Goal: Information Seeking & Learning: Learn about a topic

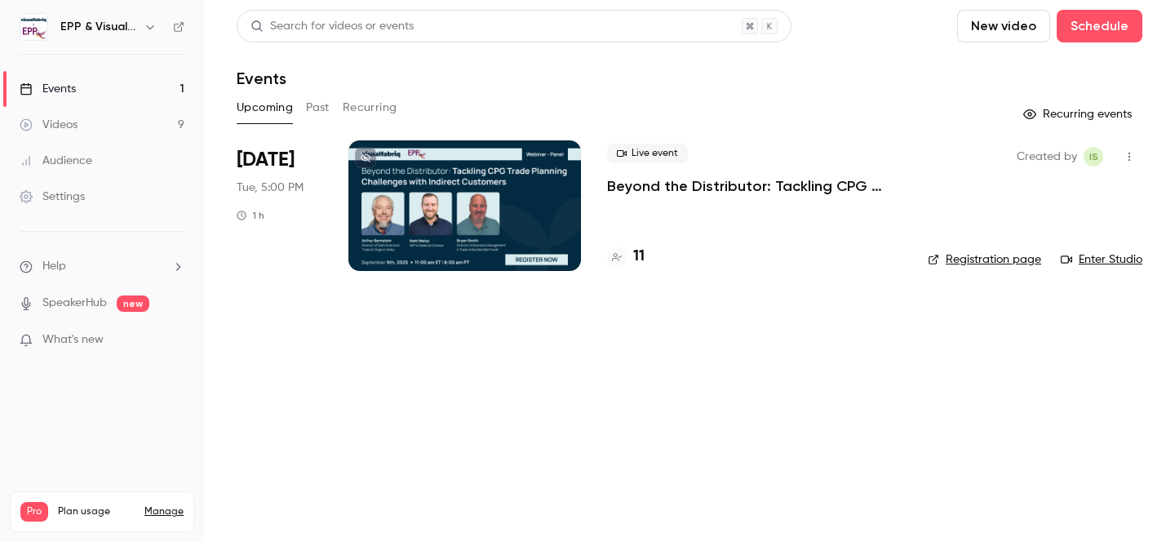
click at [636, 184] on p "Beyond the Distributor: Tackling CPG Trade Planning Challenges with Indirect Cu…" at bounding box center [754, 186] width 295 height 20
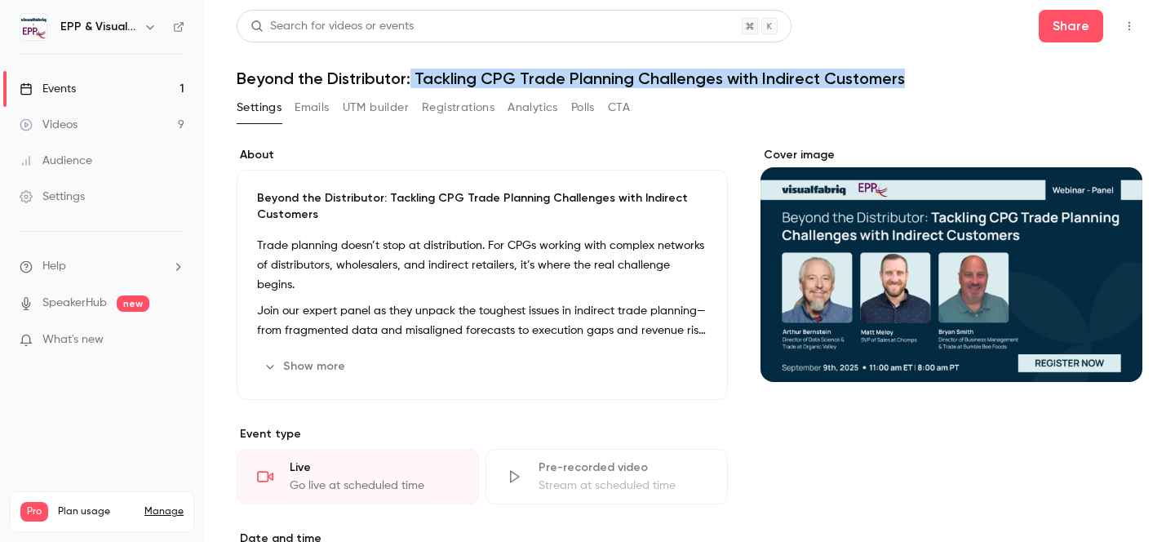
drag, startPoint x: 410, startPoint y: 76, endPoint x: 889, endPoint y: 89, distance: 479.9
click at [889, 89] on div "Search for videos or events Share Beyond the Distributor: Tackling CPG Trade Pl…" at bounding box center [690, 528] width 906 height 1036
copy h1 "Tackling CPG Trade Planning Challenges with Indirect Customers"
